Goal: Check status

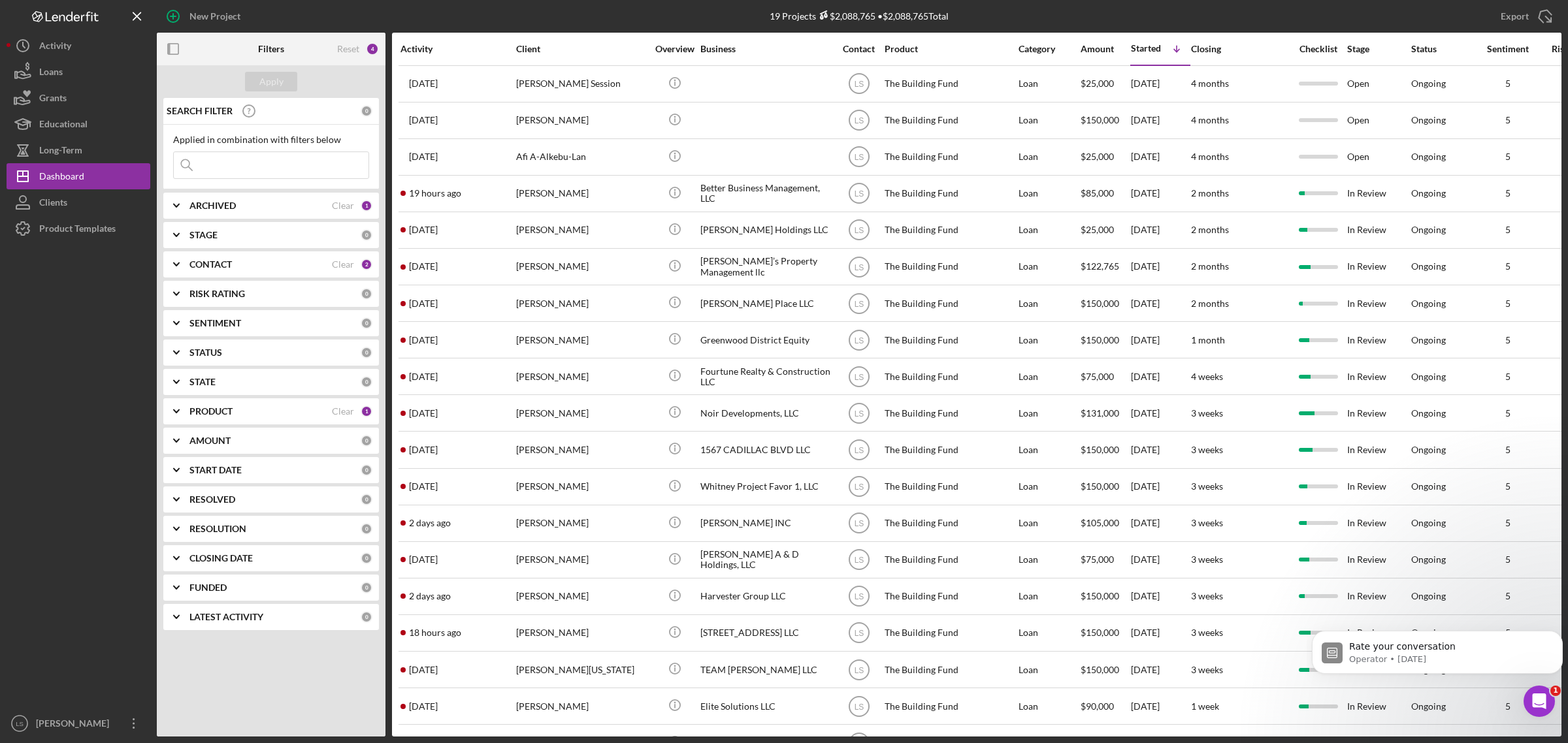
click at [282, 170] on input at bounding box center [271, 165] width 195 height 26
type input "ALOS"
click at [219, 165] on input "ALOS" at bounding box center [271, 165] width 195 height 26
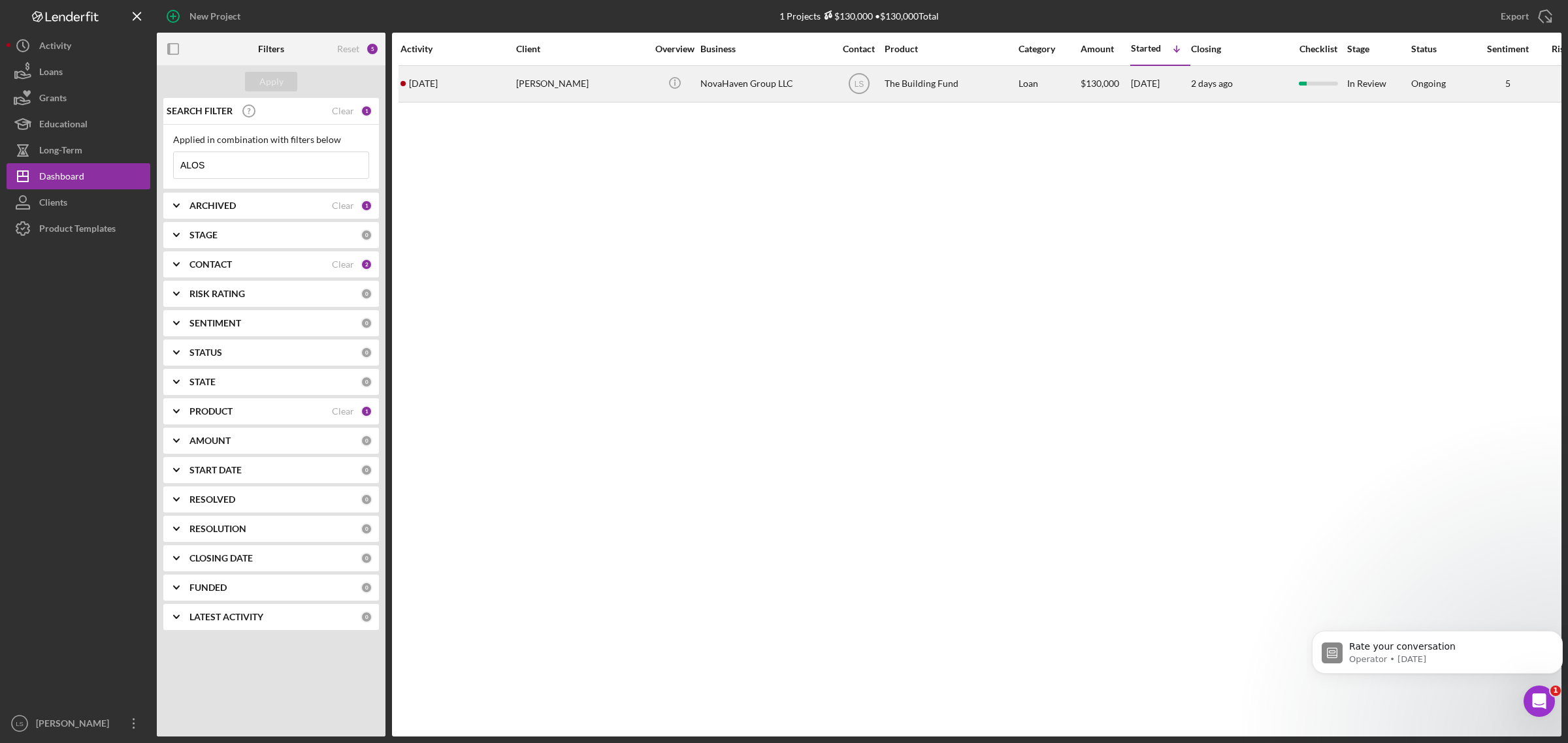
click at [752, 79] on div "NovaHaven Group LLC" at bounding box center [765, 84] width 130 height 34
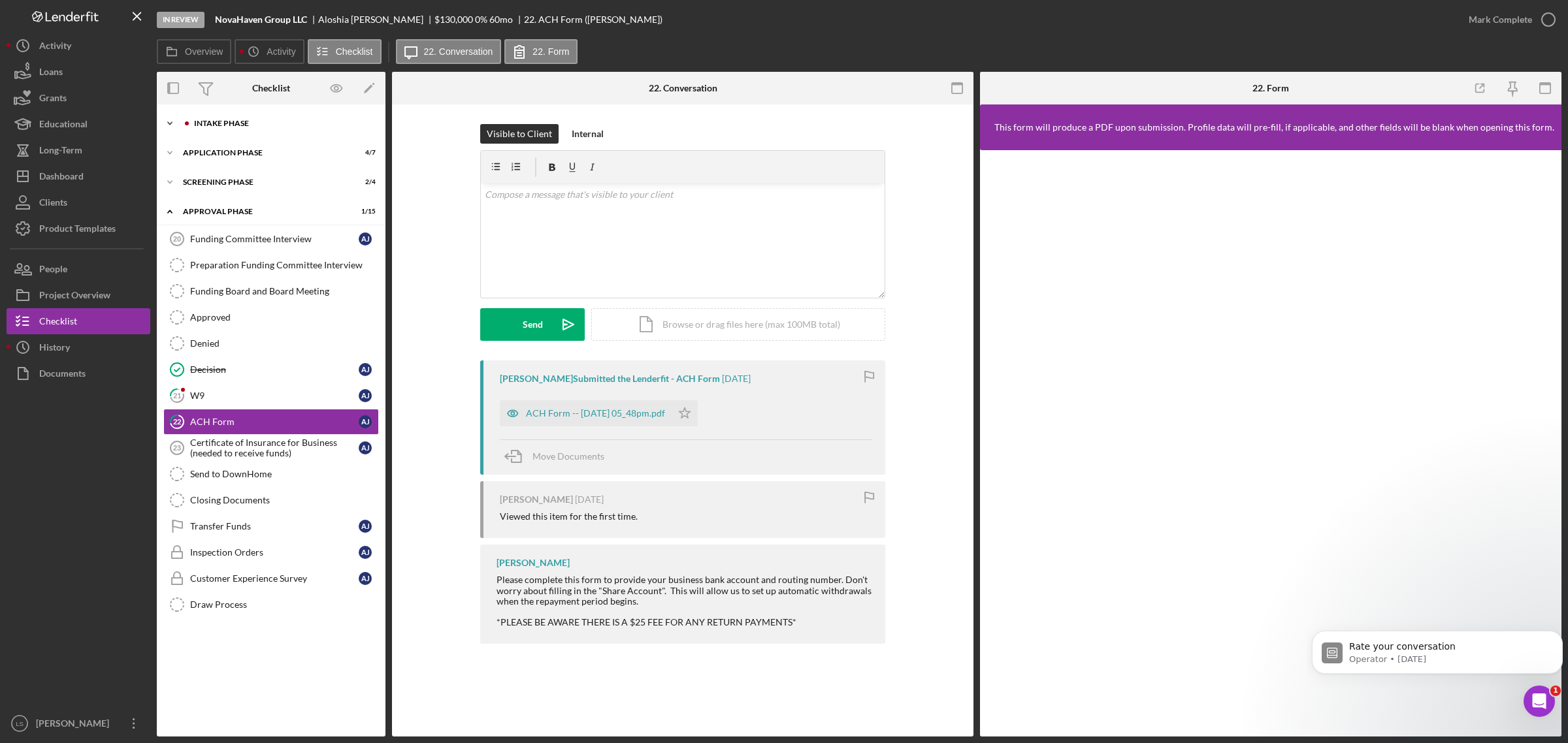
click at [309, 118] on div "Icon/Expander Intake Phase 2 / 17" at bounding box center [270, 123] width 228 height 26
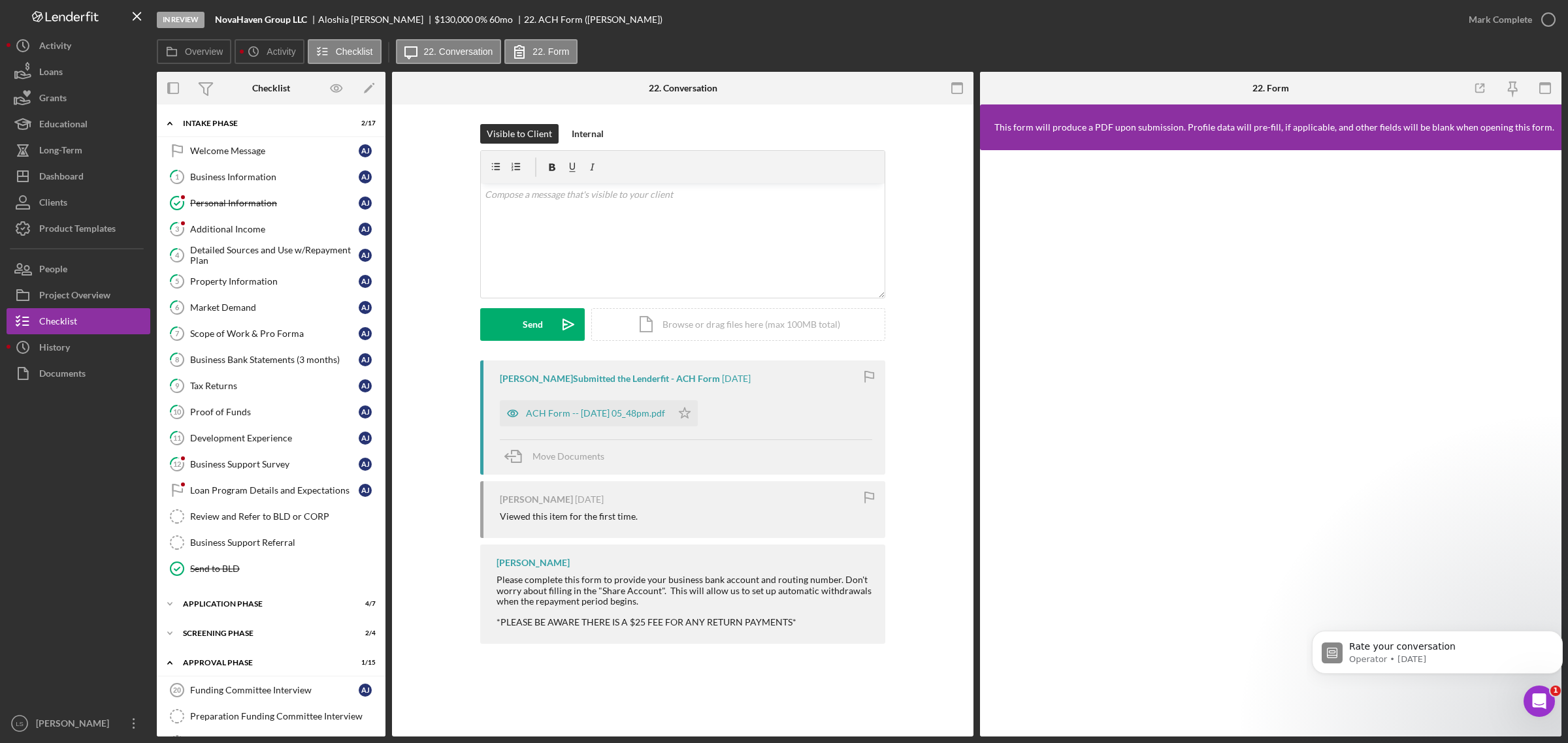
drag, startPoint x: 242, startPoint y: 288, endPoint x: 788, endPoint y: 293, distance: 546.0
click at [242, 288] on link "5 Property Information A J" at bounding box center [271, 281] width 216 height 26
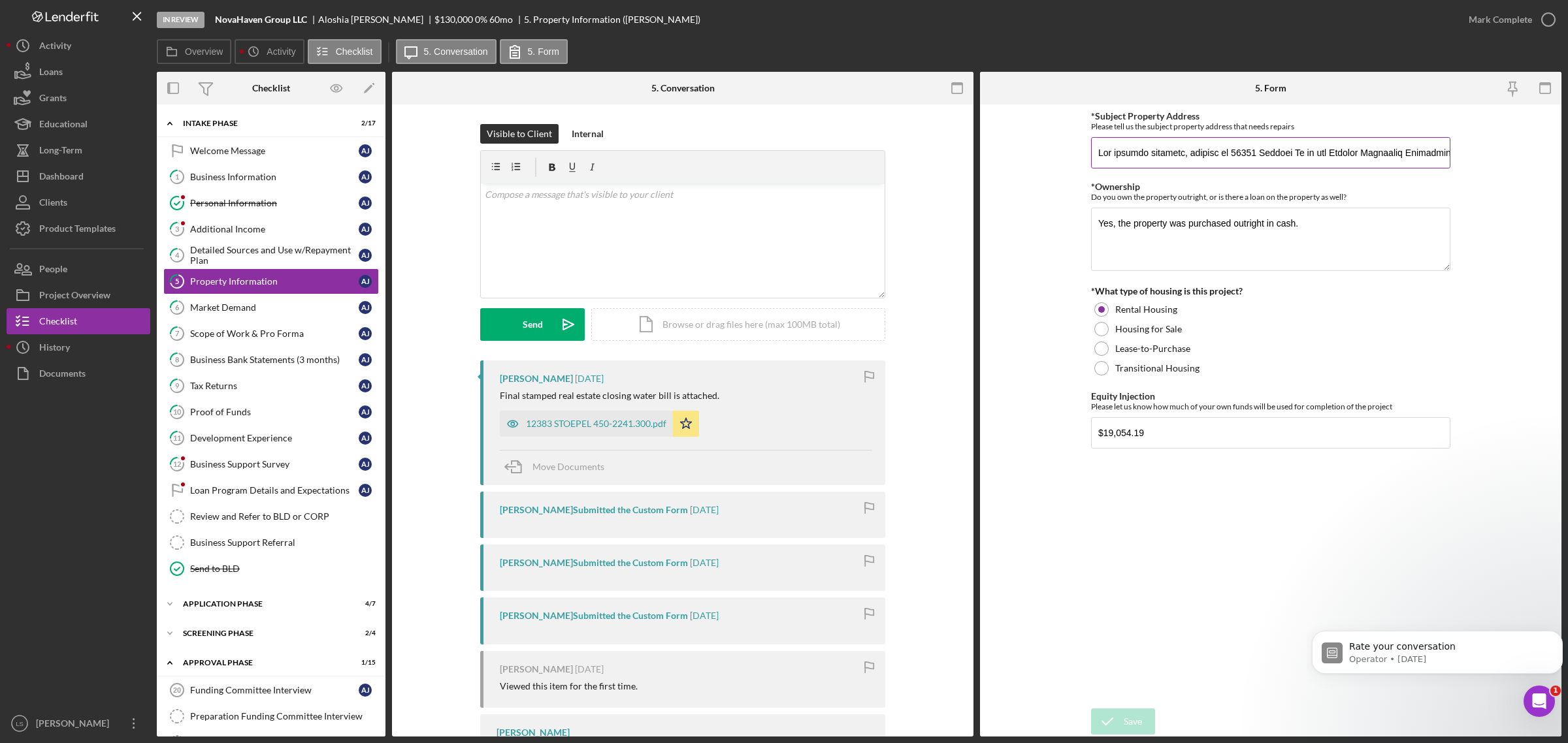
drag, startPoint x: 1226, startPoint y: 150, endPoint x: 1289, endPoint y: 151, distance: 63.0
click at [1289, 151] on input "*Subject Property Address" at bounding box center [1271, 152] width 360 height 31
